Goal: Task Accomplishment & Management: Use online tool/utility

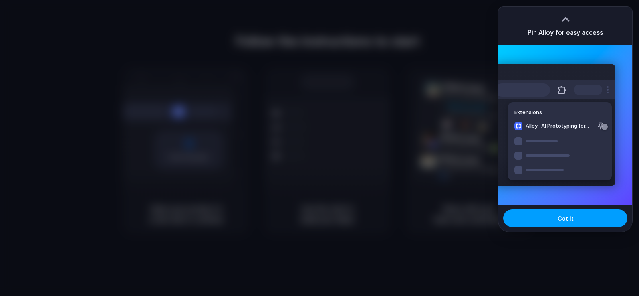
click at [577, 212] on button "Got it" at bounding box center [565, 219] width 124 height 18
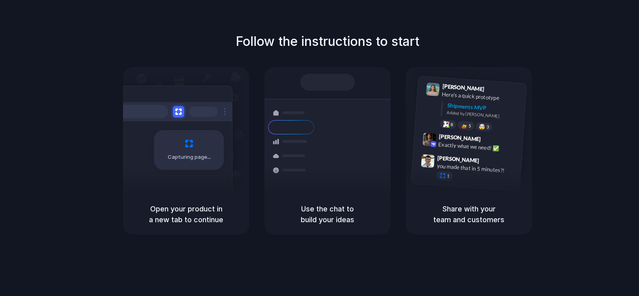
click at [320, 148] on div at bounding box center [320, 148] width 0 height 0
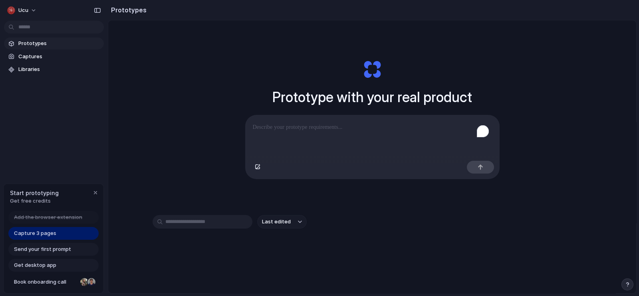
click at [345, 123] on p "To enrich screen reader interactions, please activate Accessibility in Grammarl…" at bounding box center [372, 128] width 239 height 10
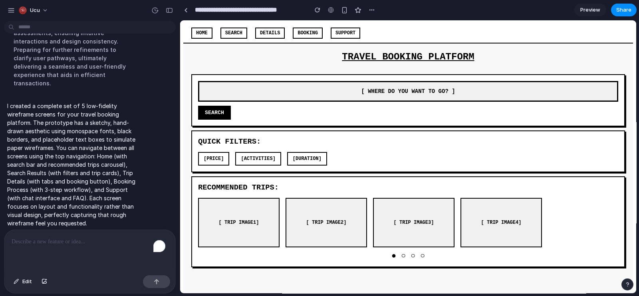
scroll to position [6, 0]
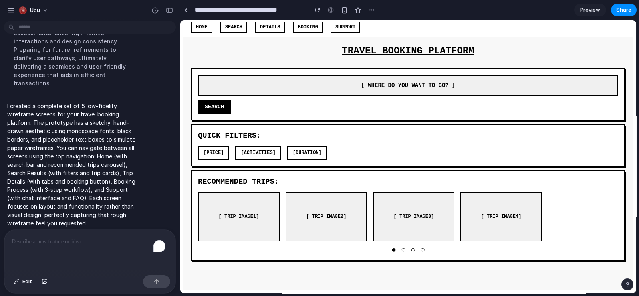
click at [399, 246] on span "● ○ ○ ○" at bounding box center [408, 250] width 34 height 9
click at [470, 246] on div "● ○ ○ ○" at bounding box center [408, 250] width 420 height 9
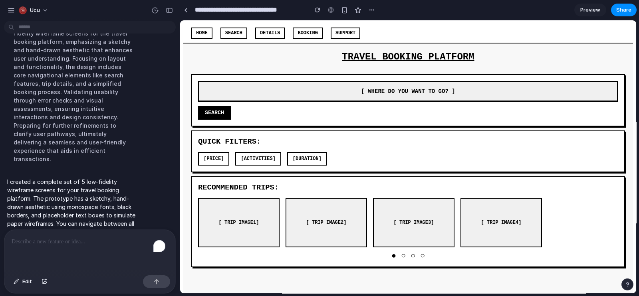
scroll to position [288, 0]
click at [84, 243] on p "To enrich screen reader interactions, please activate Accessibility in Grammarl…" at bounding box center [90, 242] width 157 height 10
drag, startPoint x: 102, startPoint y: 242, endPoint x: 78, endPoint y: 239, distance: 24.2
drag, startPoint x: 78, startPoint y: 239, endPoint x: 48, endPoint y: 236, distance: 30.1
click at [48, 237] on p "To enrich screen reader interactions, please activate Accessibility in Grammarl…" at bounding box center [90, 242] width 157 height 10
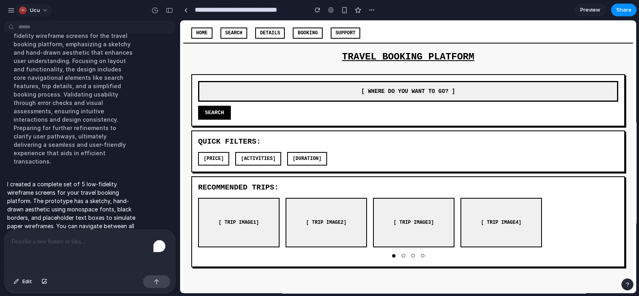
click at [42, 12] on button "ucu" at bounding box center [34, 10] width 37 height 13
click at [10, 9] on div "Settings Invite members Change theme Sign out" at bounding box center [319, 148] width 639 height 296
click at [12, 11] on div "button" at bounding box center [11, 10] width 7 height 7
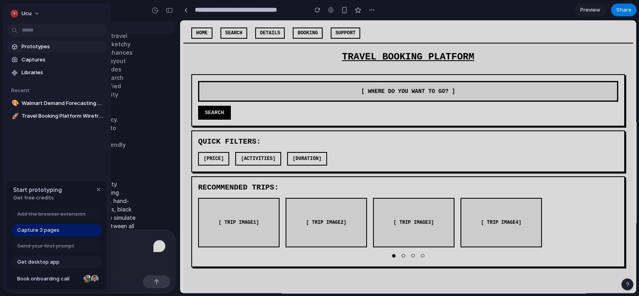
click at [43, 43] on span "Prototypes" at bounding box center [63, 47] width 82 height 8
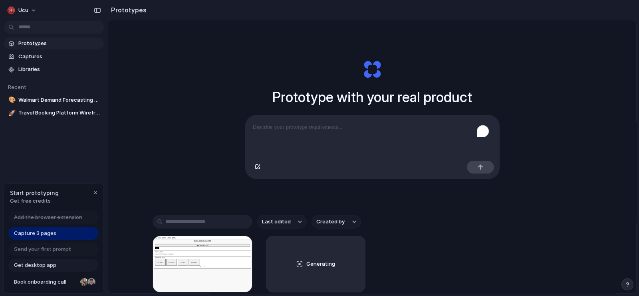
click at [334, 129] on p "To enrich screen reader interactions, please activate Accessibility in Grammarl…" at bounding box center [372, 128] width 239 height 10
click at [351, 133] on div "To enrich screen reader interactions, please activate Accessibility in Grammarl…" at bounding box center [373, 136] width 254 height 42
click at [65, 231] on div "Capture 3 pages" at bounding box center [53, 233] width 90 height 13
click at [297, 135] on div "To enrich screen reader interactions, please activate Accessibility in Grammarl…" at bounding box center [373, 136] width 254 height 42
click at [355, 126] on p "To enrich screen reader interactions, please activate Accessibility in Grammarl…" at bounding box center [371, 128] width 236 height 10
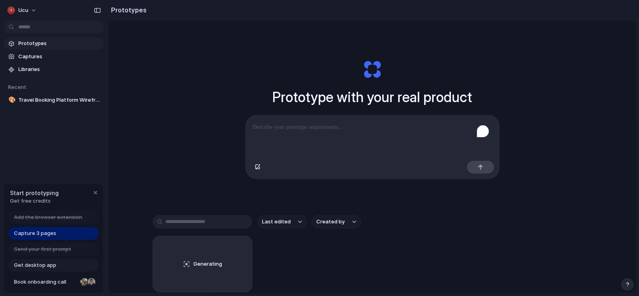
drag, startPoint x: 348, startPoint y: 129, endPoint x: 320, endPoint y: 129, distance: 28.4
click at [320, 129] on p "To enrich screen reader interactions, please activate Accessibility in Grammarl…" at bounding box center [372, 128] width 239 height 10
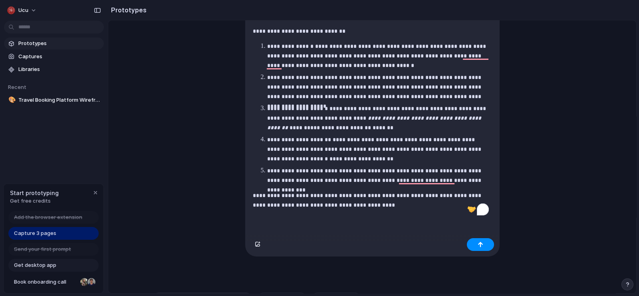
scroll to position [71, 0]
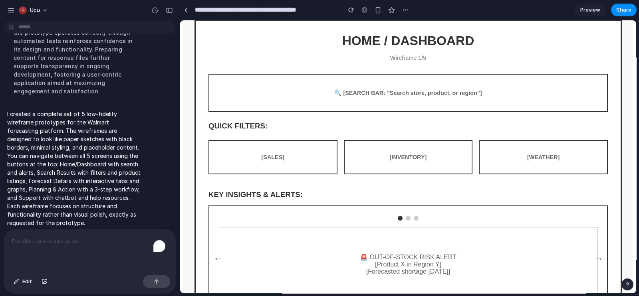
scroll to position [165, 0]
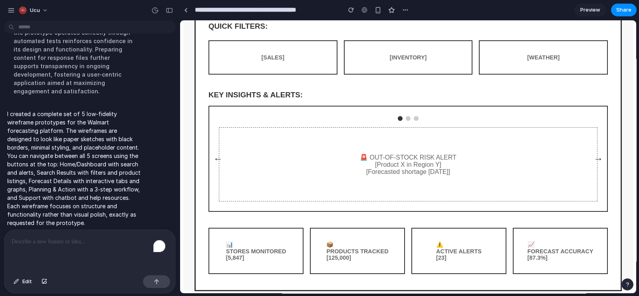
click at [406, 121] on div at bounding box center [408, 118] width 5 height 5
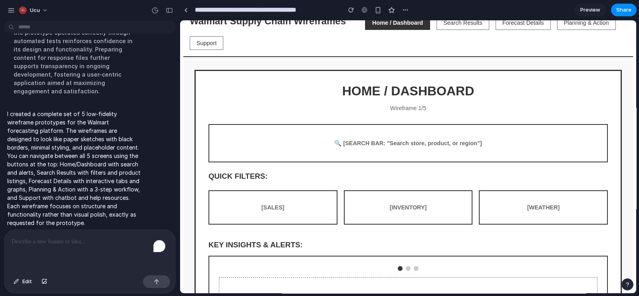
scroll to position [0, 0]
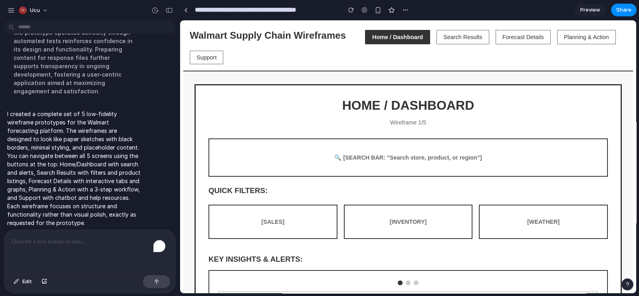
click at [449, 36] on button "Search Results" at bounding box center [463, 37] width 53 height 14
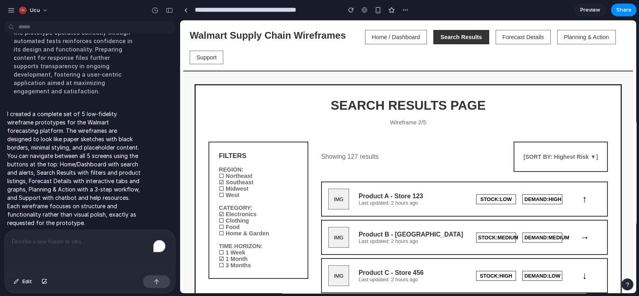
drag, startPoint x: 522, startPoint y: 37, endPoint x: 554, endPoint y: 56, distance: 37.1
drag, startPoint x: 554, startPoint y: 56, endPoint x: 595, endPoint y: 37, distance: 46.1
click at [595, 37] on button "Planning & Action" at bounding box center [586, 37] width 59 height 14
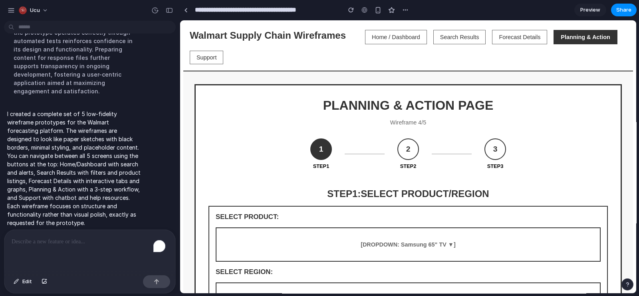
drag, startPoint x: 534, startPoint y: 35, endPoint x: 570, endPoint y: 49, distance: 38.0
click at [570, 49] on div "Walmart Supply Chain Wireframes Home / Dashboard Search Results Forecast Detail…" at bounding box center [408, 47] width 437 height 34
drag, startPoint x: 530, startPoint y: 40, endPoint x: 542, endPoint y: 32, distance: 13.7
click at [542, 32] on button "Forecast Details" at bounding box center [519, 37] width 55 height 14
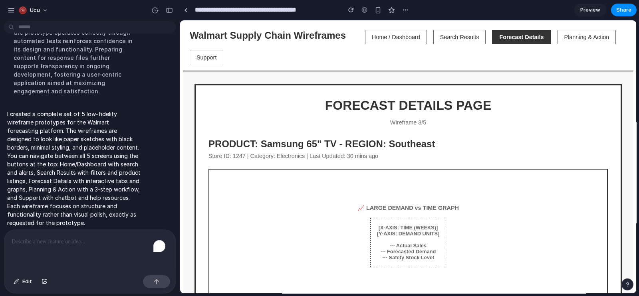
drag, startPoint x: 542, startPoint y: 32, endPoint x: 408, endPoint y: 35, distance: 133.8
click at [408, 35] on div "Walmart Supply Chain Wireframes Home / Dashboard Search Results Forecast Detail…" at bounding box center [408, 47] width 437 height 34
click at [408, 35] on button "Home / Dashboard" at bounding box center [396, 37] width 62 height 14
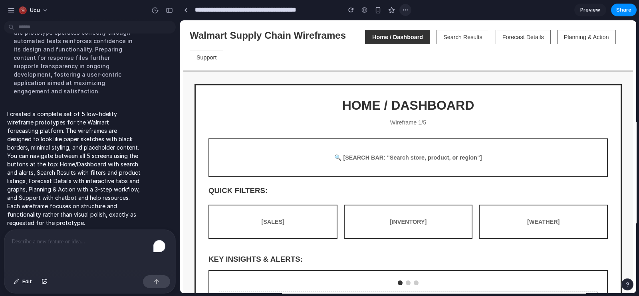
click at [402, 4] on div at bounding box center [405, 10] width 12 height 12
click at [405, 7] on div "button" at bounding box center [405, 10] width 6 height 6
click at [413, 25] on div "Duplicate" at bounding box center [421, 28] width 34 height 8
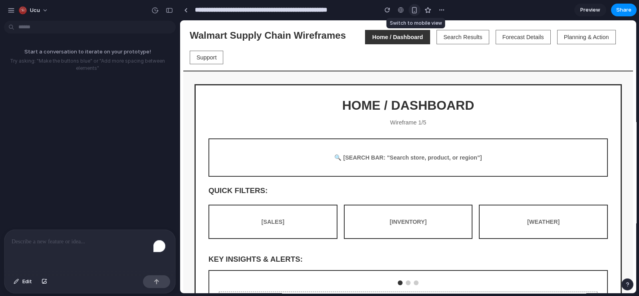
click at [412, 9] on div "button" at bounding box center [414, 10] width 7 height 7
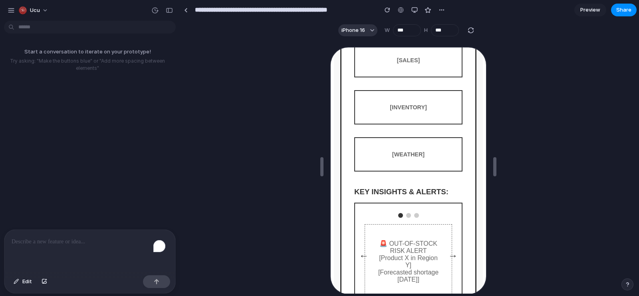
scroll to position [254, 0]
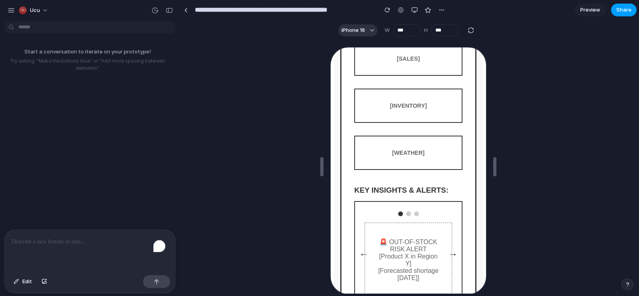
click at [621, 11] on span "Share" at bounding box center [623, 10] width 15 height 8
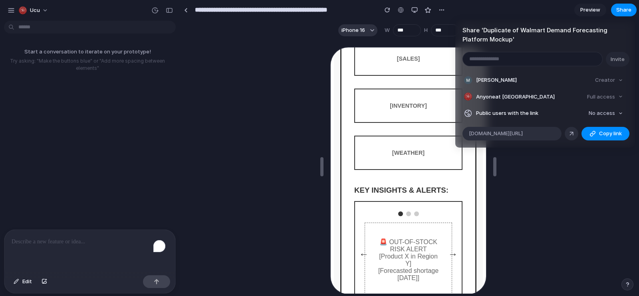
click at [547, 151] on div "Share ' Duplicate of Walmart Demand Forecasting Platform Mockup ' Invite Максим…" at bounding box center [319, 148] width 639 height 296
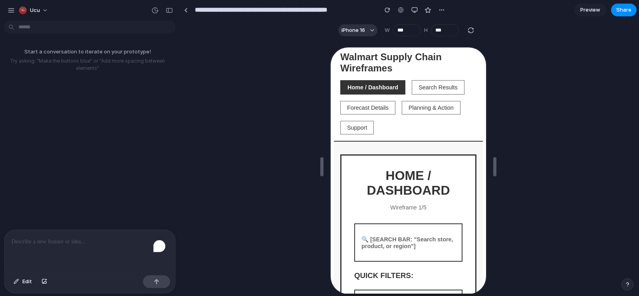
scroll to position [0, 0]
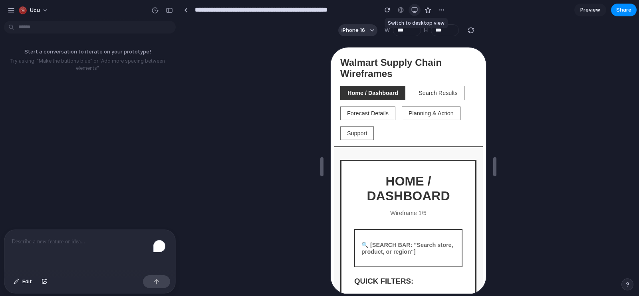
click at [415, 10] on div "button" at bounding box center [414, 10] width 6 height 6
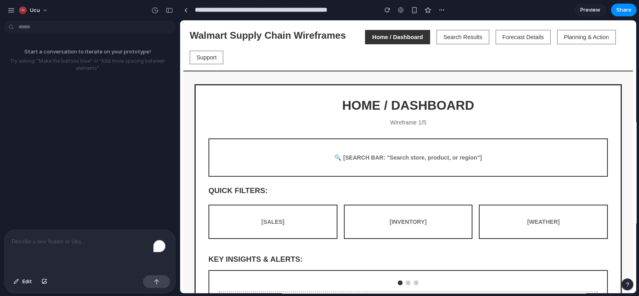
click at [396, 69] on nav "Walmart Supply Chain Wireframes Home / Dashboard Search Results Forecast Detail…" at bounding box center [408, 48] width 450 height 48
click at [446, 39] on button "Search Results" at bounding box center [463, 37] width 53 height 14
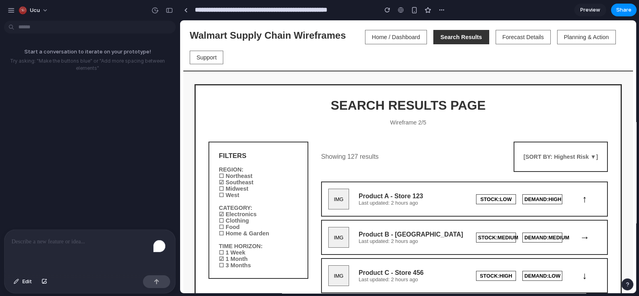
click at [510, 36] on button "Forecast Details" at bounding box center [523, 37] width 55 height 14
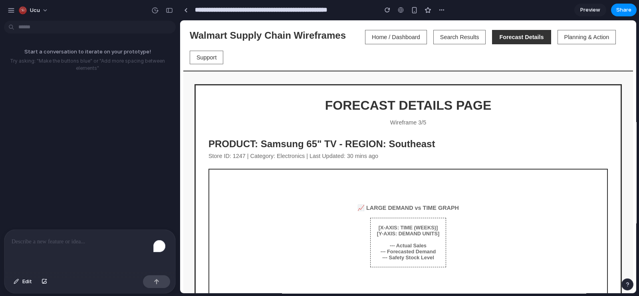
click at [563, 36] on button "Planning & Action" at bounding box center [587, 37] width 59 height 14
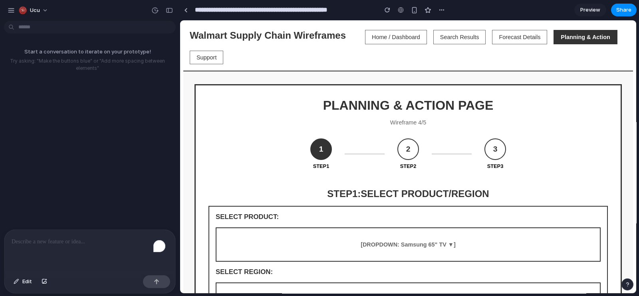
click at [408, 40] on button "Home / Dashboard" at bounding box center [396, 37] width 62 height 14
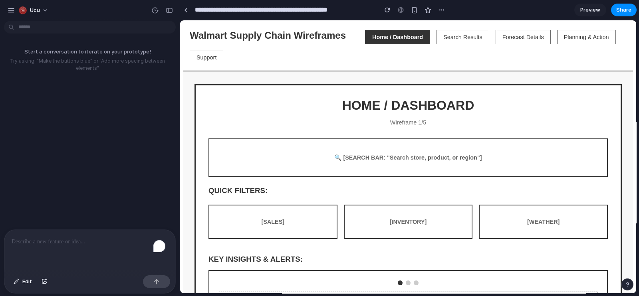
click at [582, 7] on span "Preview" at bounding box center [590, 10] width 20 height 8
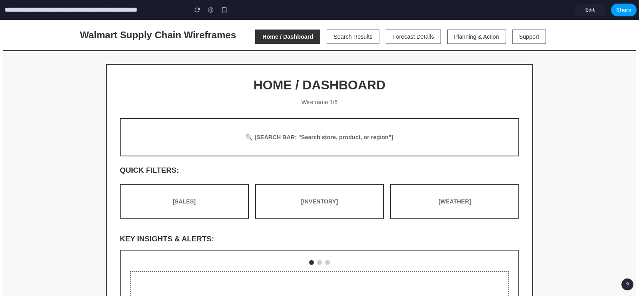
click at [625, 14] on button "Share" at bounding box center [624, 10] width 26 height 13
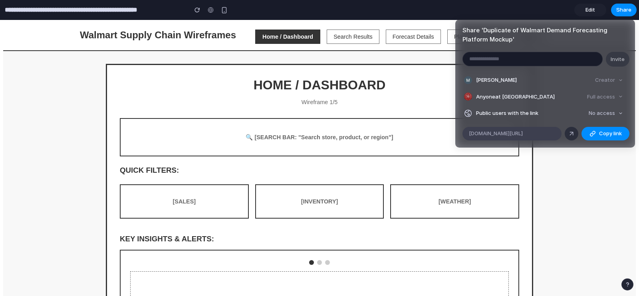
click at [523, 133] on span "alloy.app/ucu/p/a384c075-35e7-4fc7-9982-152d93af1a3c" at bounding box center [496, 134] width 54 height 8
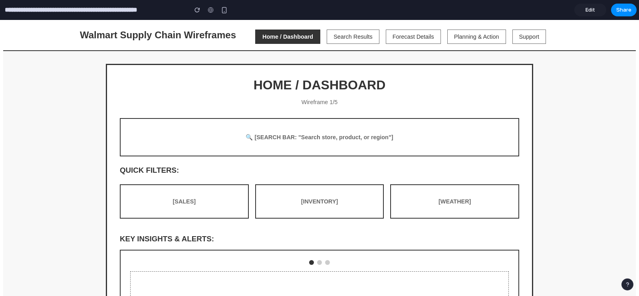
click at [561, 165] on div "Share ' Duplicate of Walmart Demand Forecasting Platform Mockup ' Invite Максим…" at bounding box center [319, 148] width 639 height 296
click at [597, 8] on link "Edit" at bounding box center [590, 10] width 32 height 13
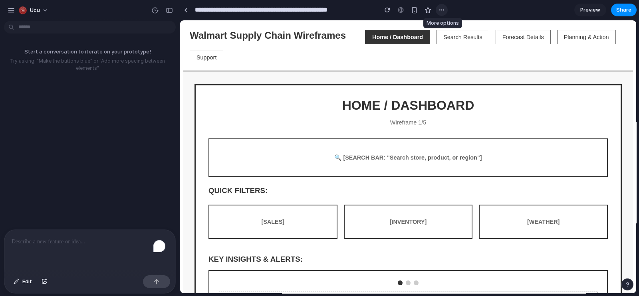
click at [443, 14] on button "button" at bounding box center [442, 10] width 12 height 12
click at [449, 27] on div "Duplicate" at bounding box center [458, 28] width 34 height 8
click at [448, 13] on div "button" at bounding box center [450, 10] width 7 height 7
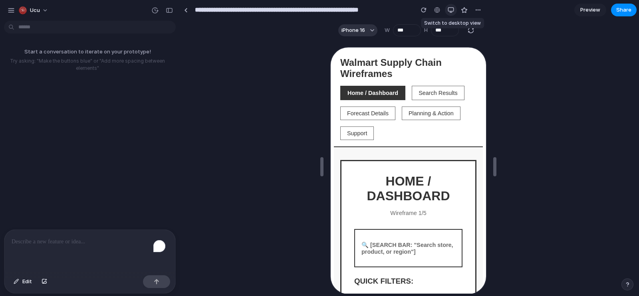
click at [450, 11] on div "button" at bounding box center [451, 10] width 6 height 6
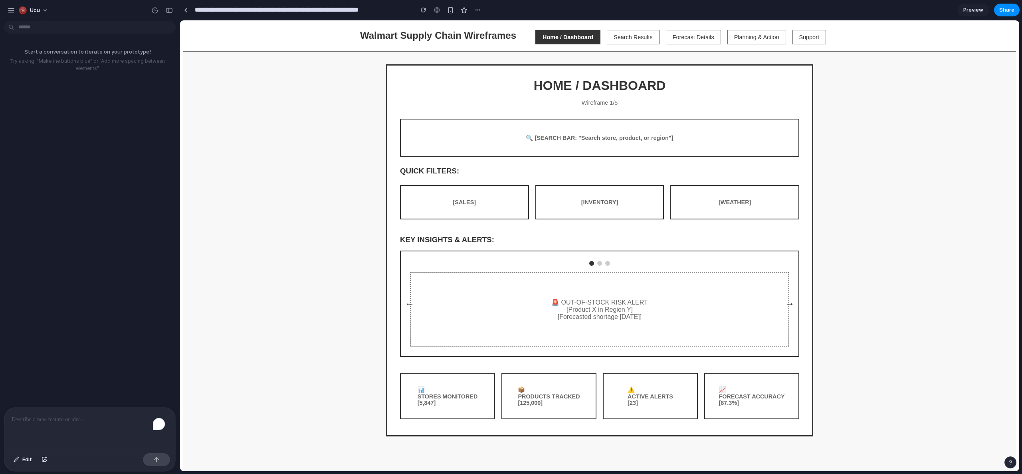
click at [631, 39] on button "Search Results" at bounding box center [633, 37] width 53 height 14
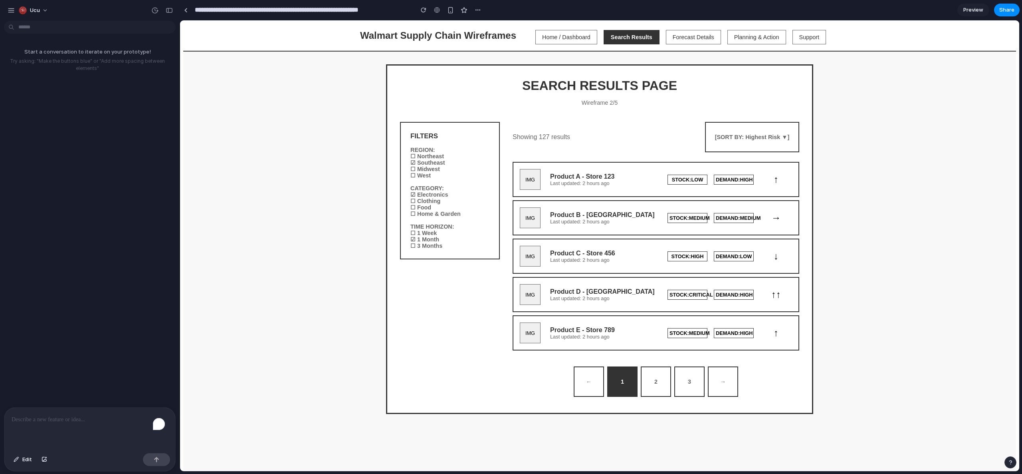
click at [639, 34] on button "Forecast Details" at bounding box center [693, 37] width 55 height 14
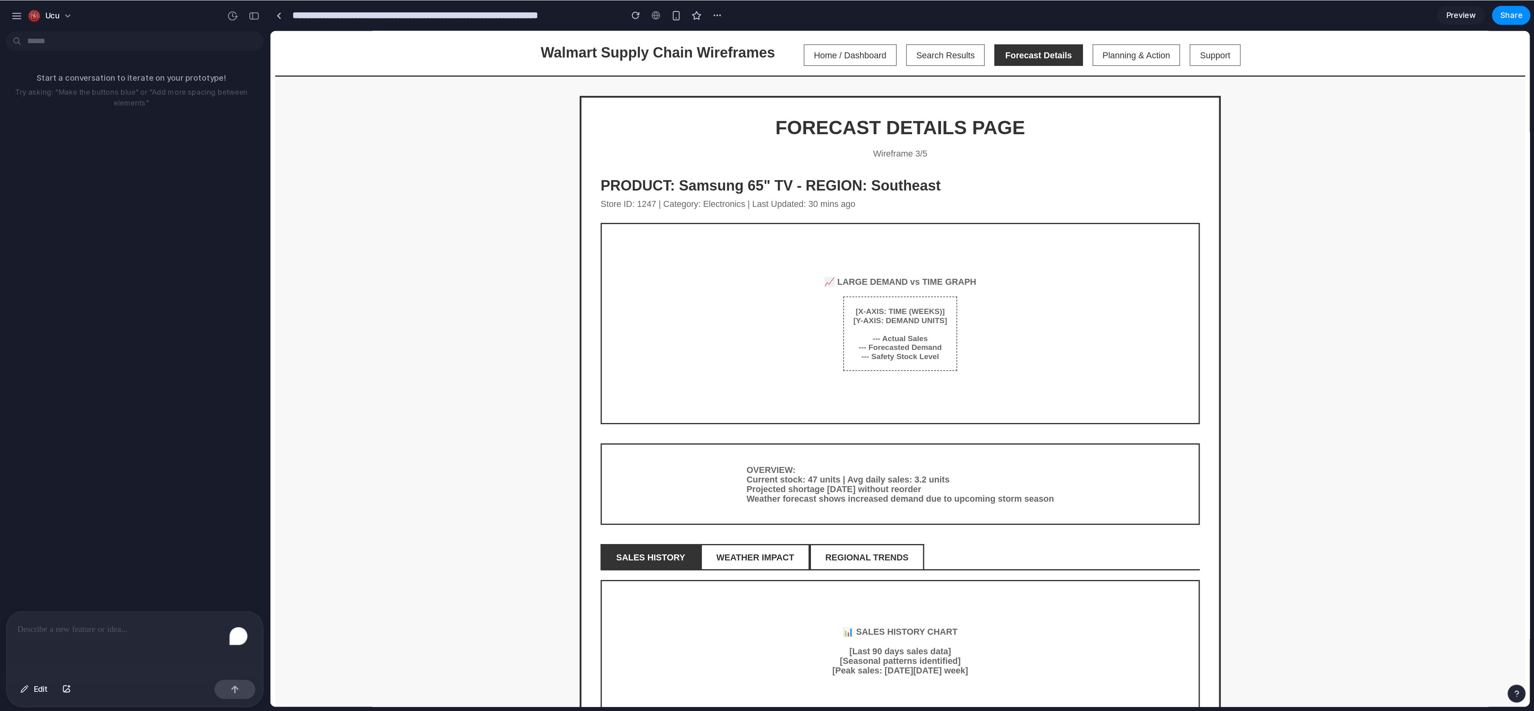
scroll to position [2, 0]
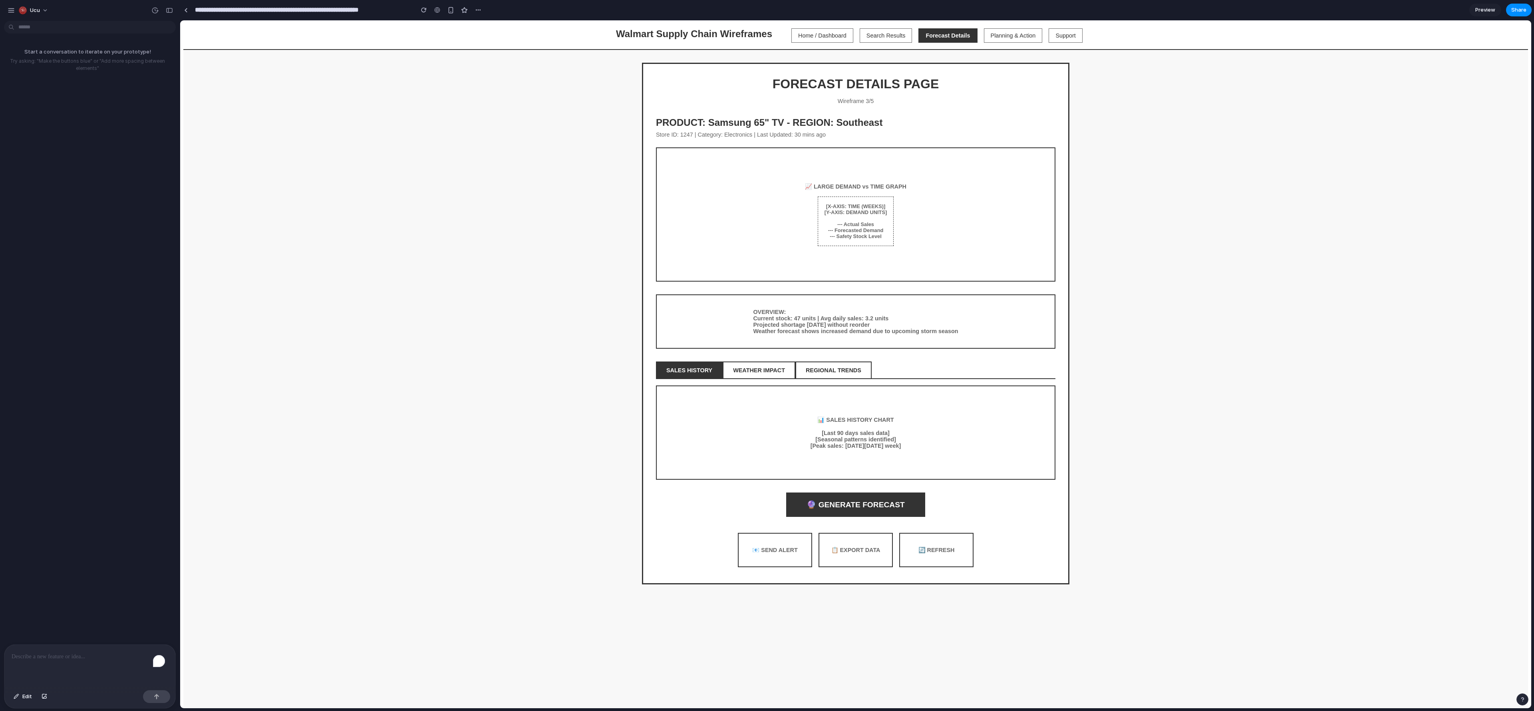
click at [639, 296] on div "Walmart Supply Chain Wireframes Home / Dashboard Search Results Forecast Detail…" at bounding box center [855, 366] width 1344 height 688
click at [639, 37] on button "Planning & Action" at bounding box center [1013, 35] width 59 height 14
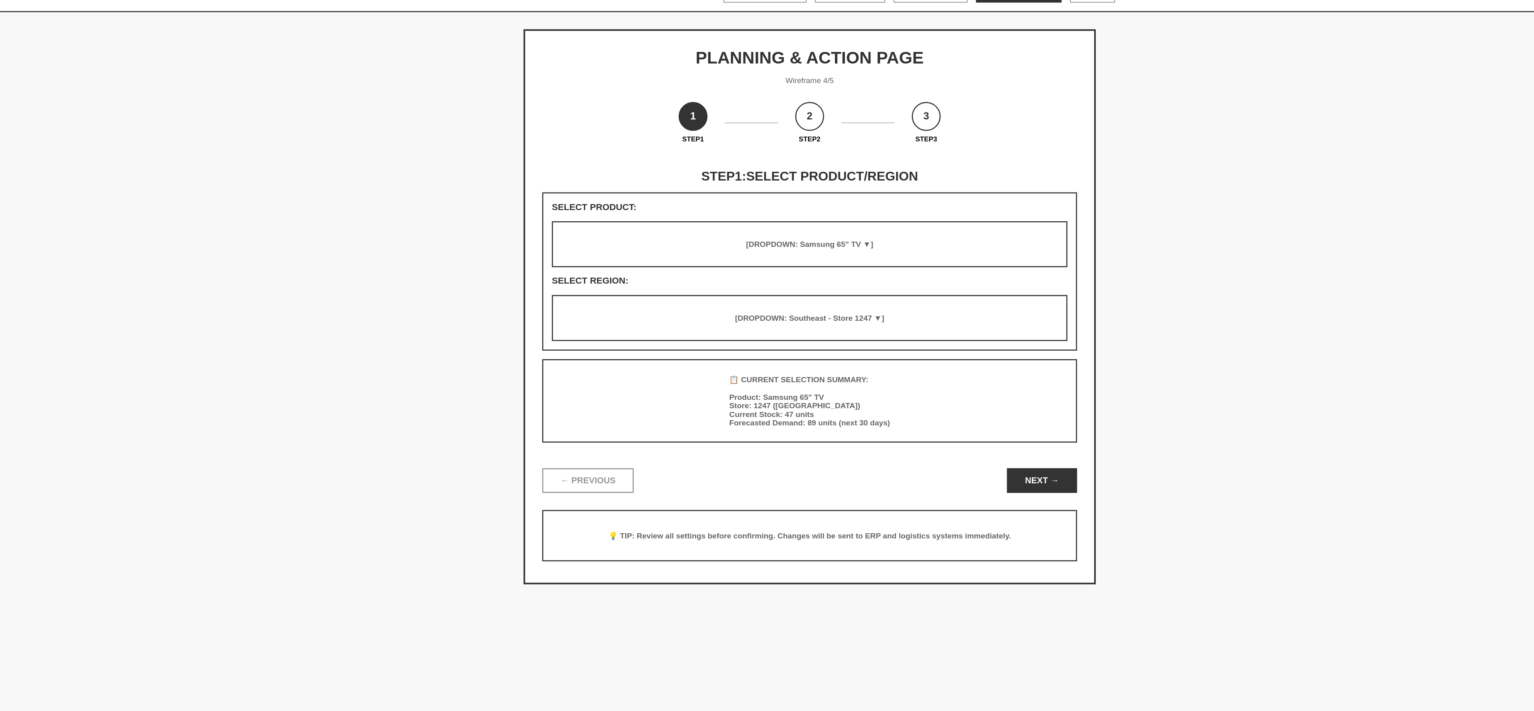
scroll to position [0, 0]
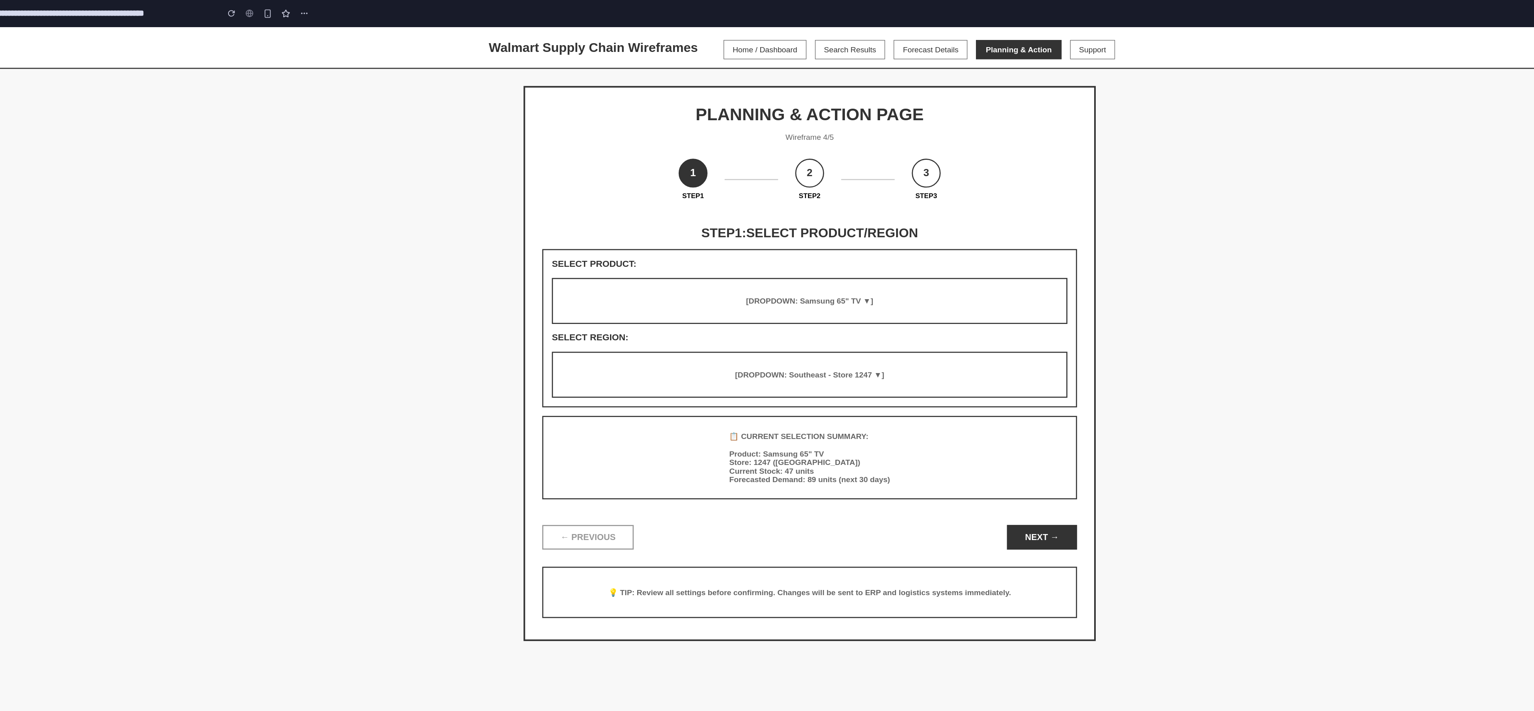
click at [639, 39] on button "Support" at bounding box center [793, 44] width 34 height 14
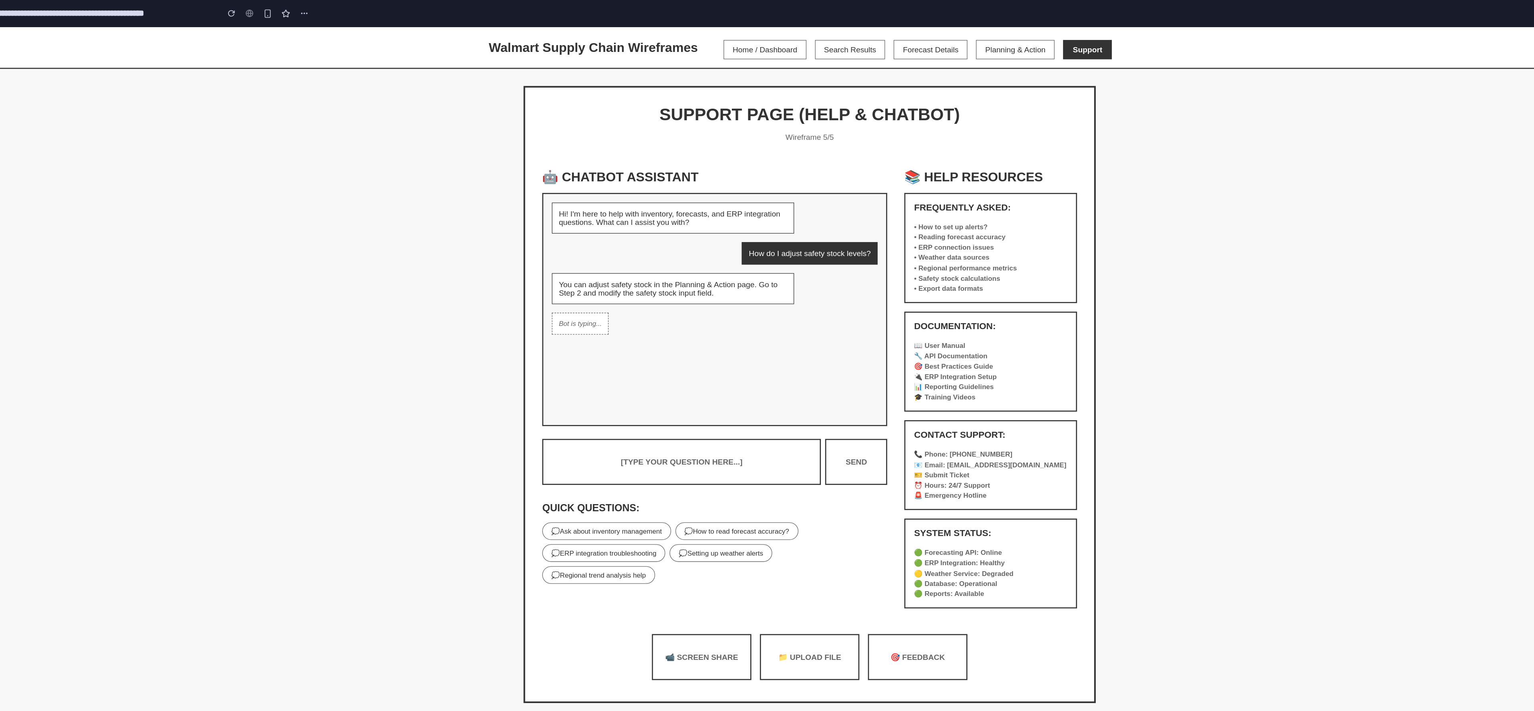
scroll to position [6, 0]
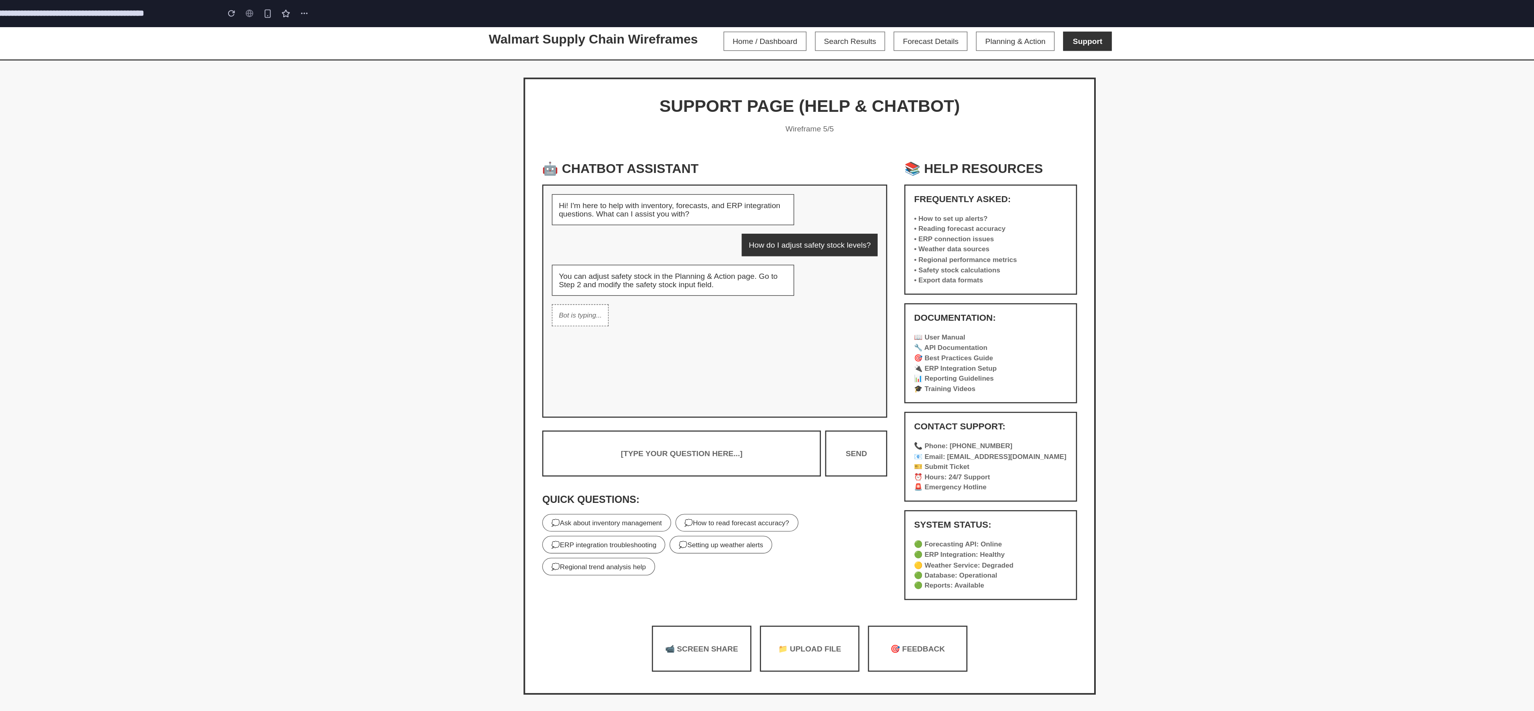
click at [639, 39] on button "Forecast Details" at bounding box center [671, 37] width 55 height 14
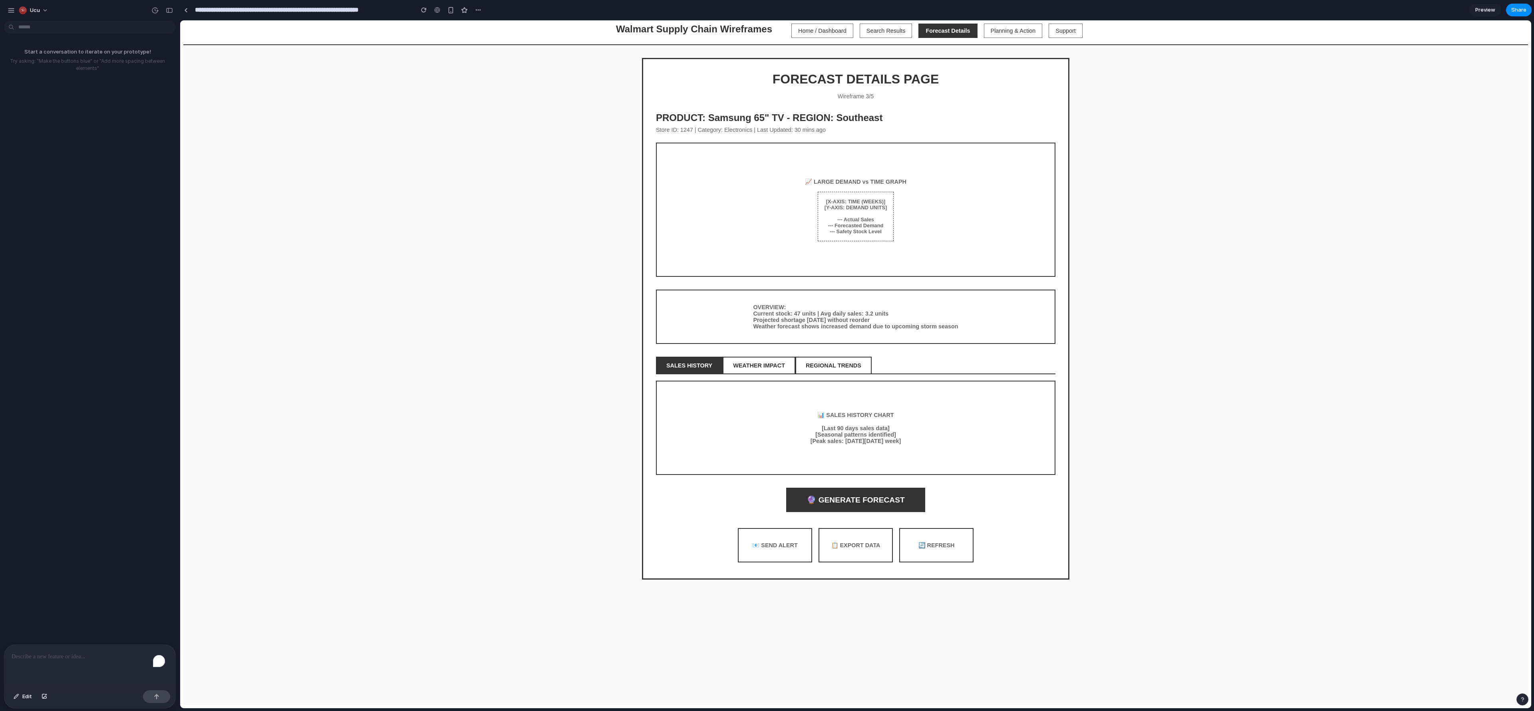
scroll to position [0, 0]
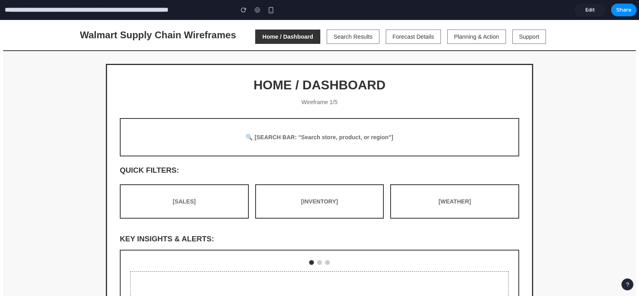
click at [586, 13] on span "Edit" at bounding box center [591, 10] width 10 height 8
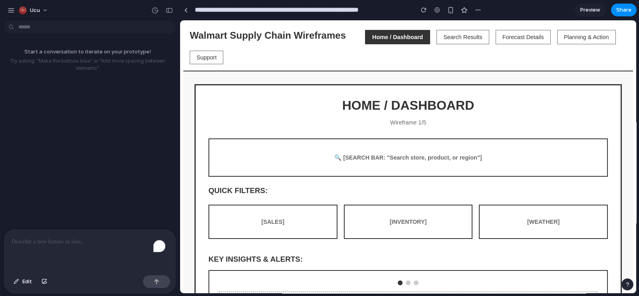
click at [430, 121] on div "Wireframe 1/5" at bounding box center [407, 122] width 399 height 6
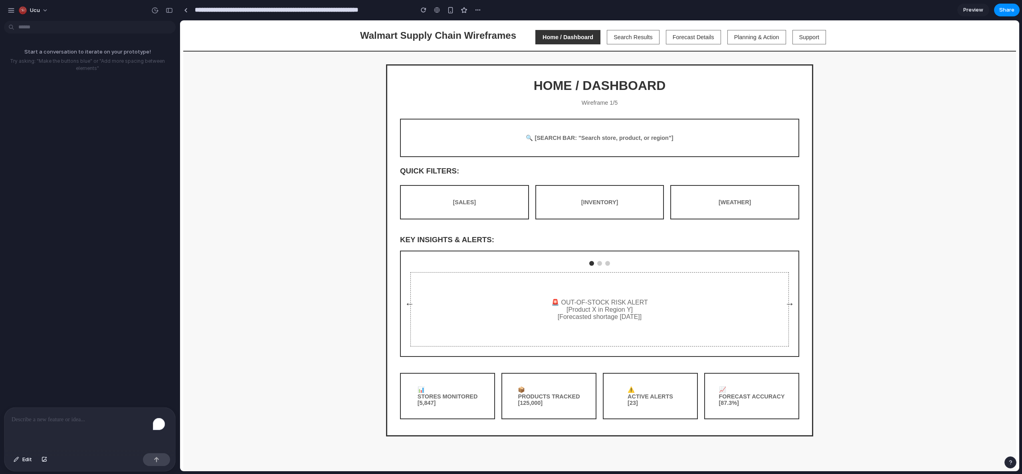
click at [276, 249] on div "Walmart Supply Chain Wireframes Home / Dashboard Search Results Forecast Detail…" at bounding box center [599, 249] width 833 height 451
